Goal: Check status: Check status

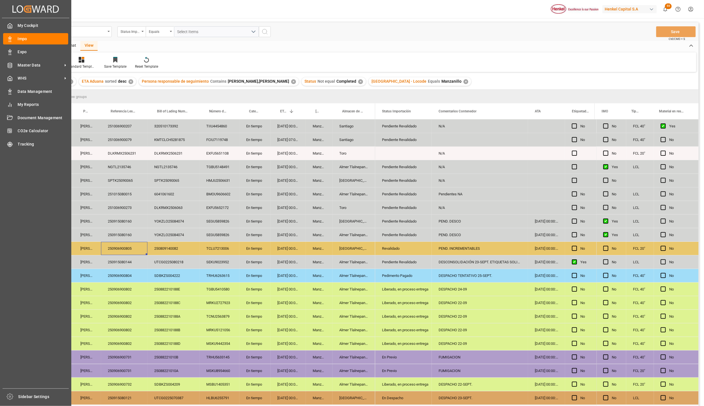
scroll to position [12, 0]
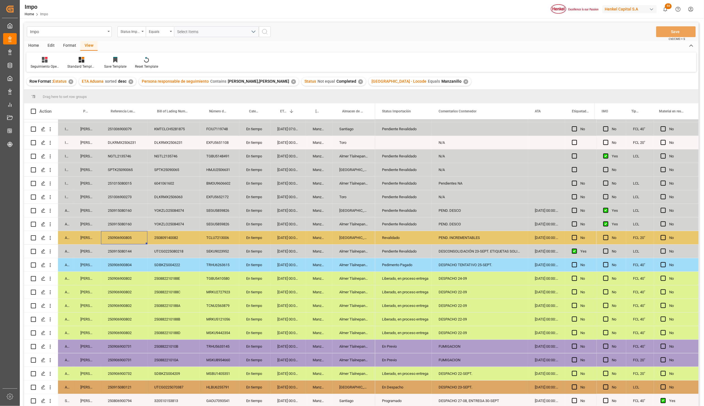
click at [463, 237] on div "PEND. INCREMENTABLES" at bounding box center [480, 237] width 96 height 13
click at [463, 237] on input "PEND. INCREMENTABLES" at bounding box center [479, 240] width 87 height 11
type input "PREVIO 24-SEPT."
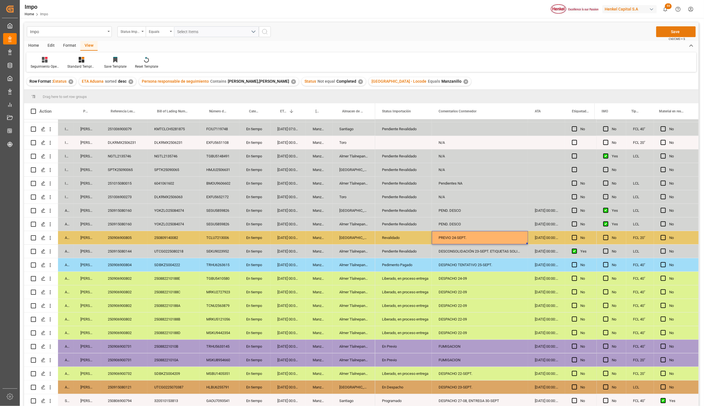
click at [675, 34] on button "Save" at bounding box center [676, 31] width 40 height 11
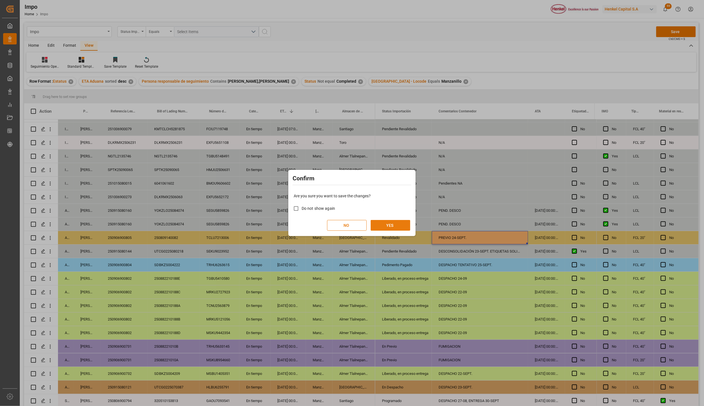
click at [392, 226] on button "YES" at bounding box center [391, 225] width 40 height 11
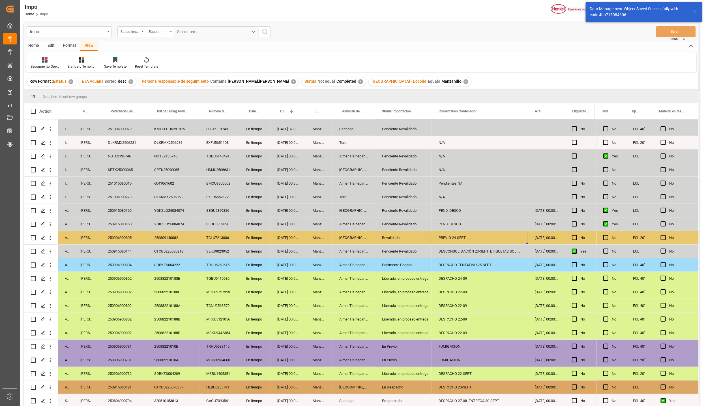
click at [381, 233] on div "Revalidado" at bounding box center [403, 237] width 57 height 13
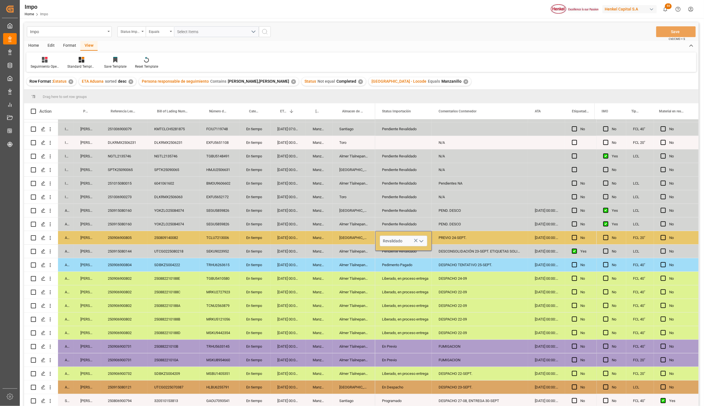
click at [420, 240] on polyline "open menu" at bounding box center [421, 241] width 3 height 2
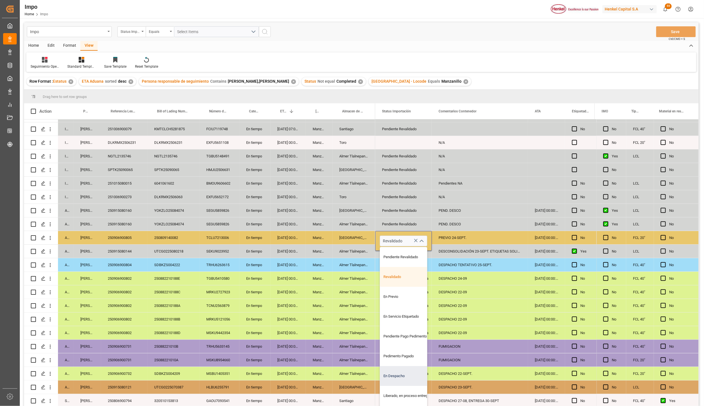
scroll to position [38, 0]
click at [401, 258] on div "En Previo" at bounding box center [406, 260] width 53 height 20
type input "En Previo"
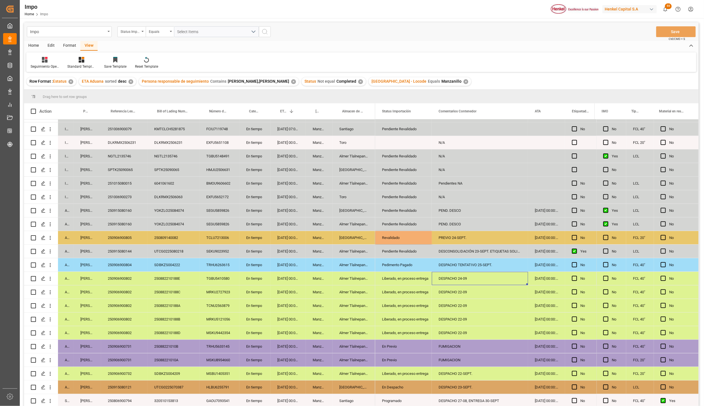
click at [443, 272] on div "DESPACHO 24-09" at bounding box center [480, 278] width 96 height 13
click at [667, 31] on button "Save" at bounding box center [676, 31] width 40 height 11
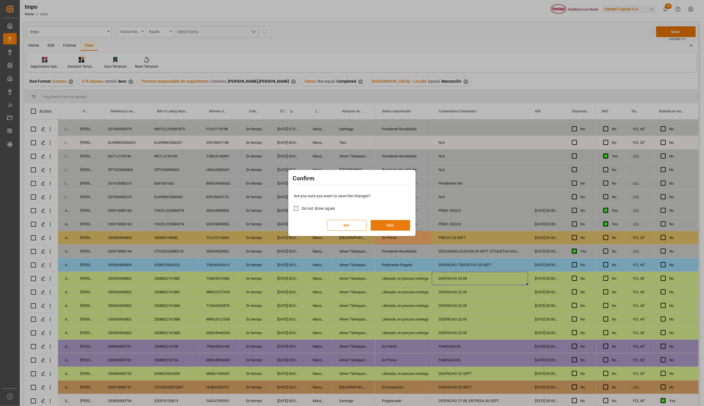
click at [391, 222] on button "YES" at bounding box center [391, 225] width 40 height 11
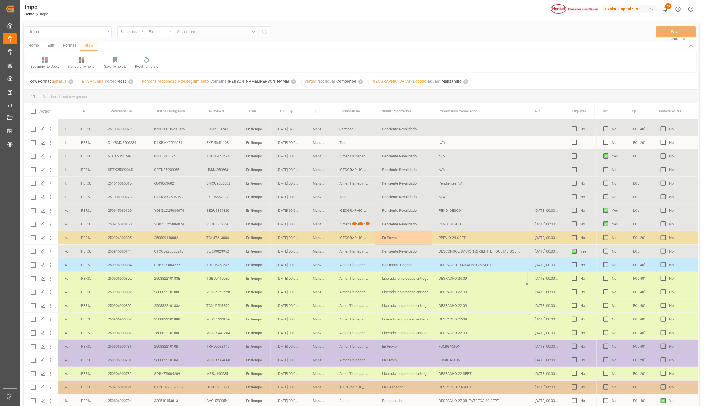
click at [142, 237] on div at bounding box center [361, 223] width 675 height 402
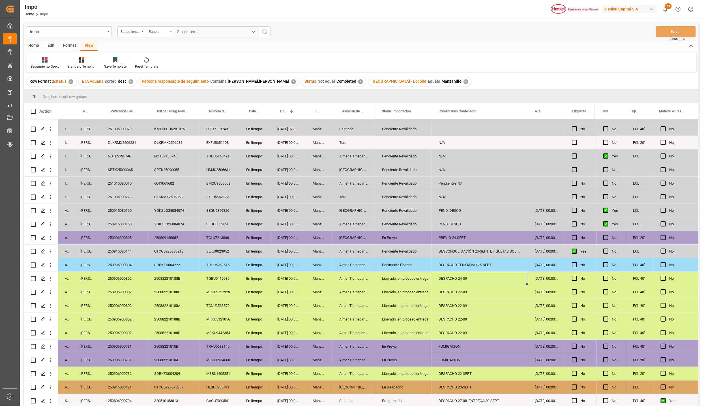
click at [195, 294] on div "250882210188C" at bounding box center [173, 291] width 52 height 13
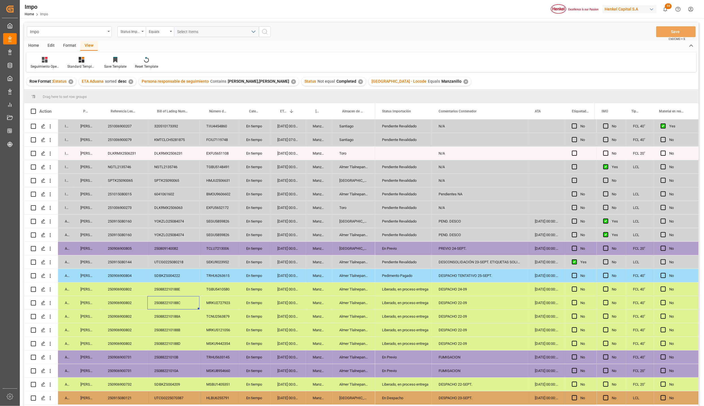
click at [121, 246] on div "250906900805" at bounding box center [124, 248] width 46 height 13
click at [319, 249] on div "Manzanillo" at bounding box center [319, 248] width 27 height 13
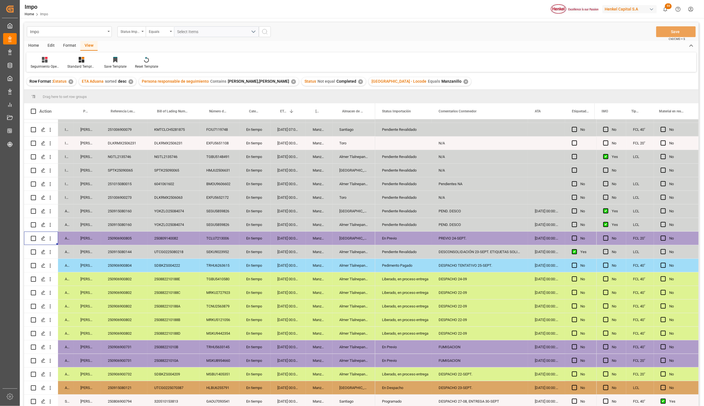
scroll to position [12, 0]
click at [415, 246] on div "Pendiente Revalidado" at bounding box center [403, 251] width 43 height 13
click at [289, 222] on div "[DATE] 00:00:00" at bounding box center [288, 223] width 35 height 13
click at [443, 193] on div "N/A" at bounding box center [480, 196] width 96 height 13
click at [353, 195] on div "Toro" at bounding box center [353, 196] width 43 height 13
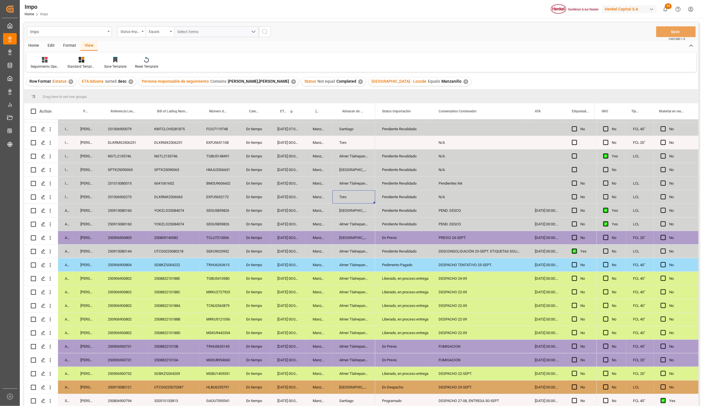
click at [123, 198] on div "251006900273" at bounding box center [124, 196] width 46 height 13
